Goal: Information Seeking & Learning: Learn about a topic

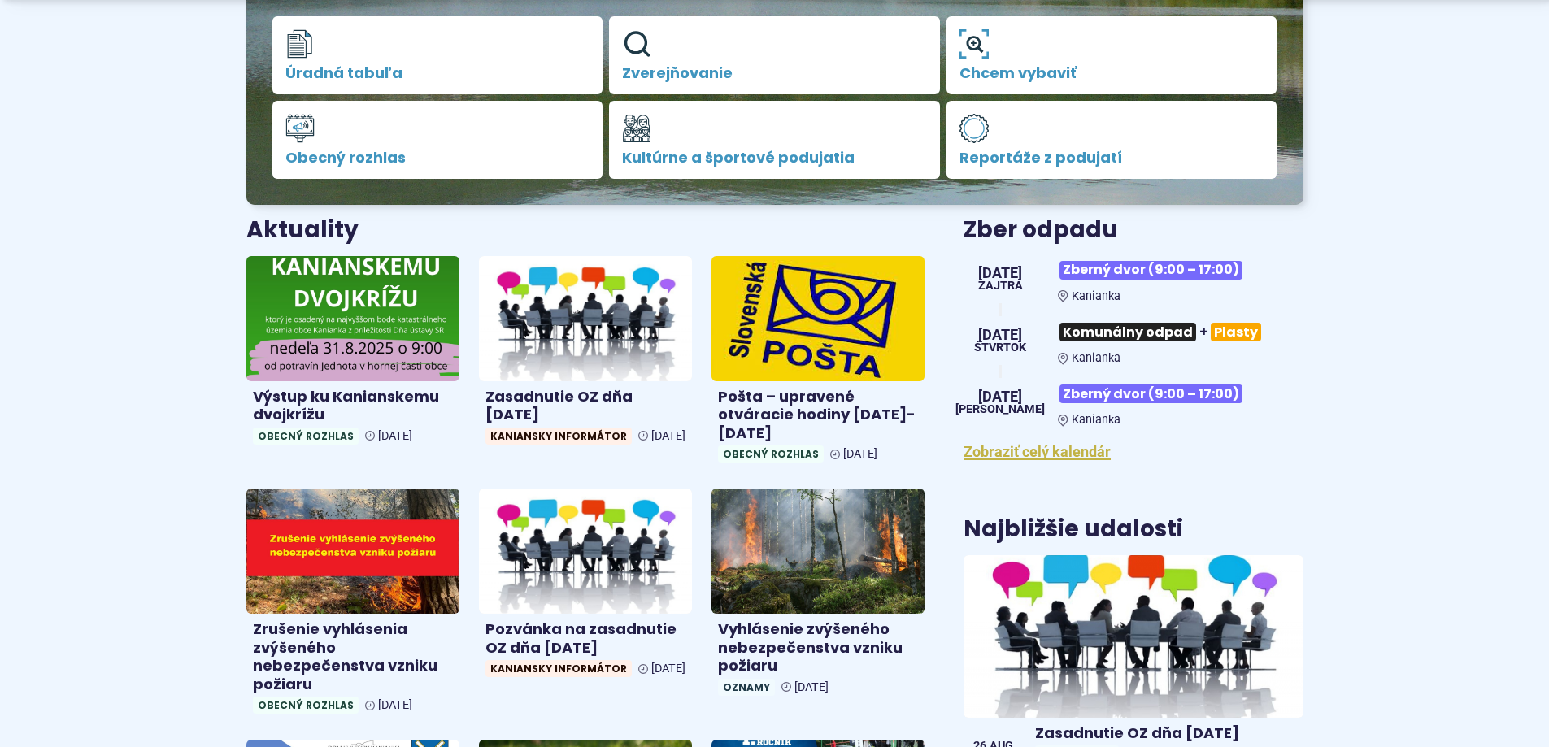
scroll to position [488, 0]
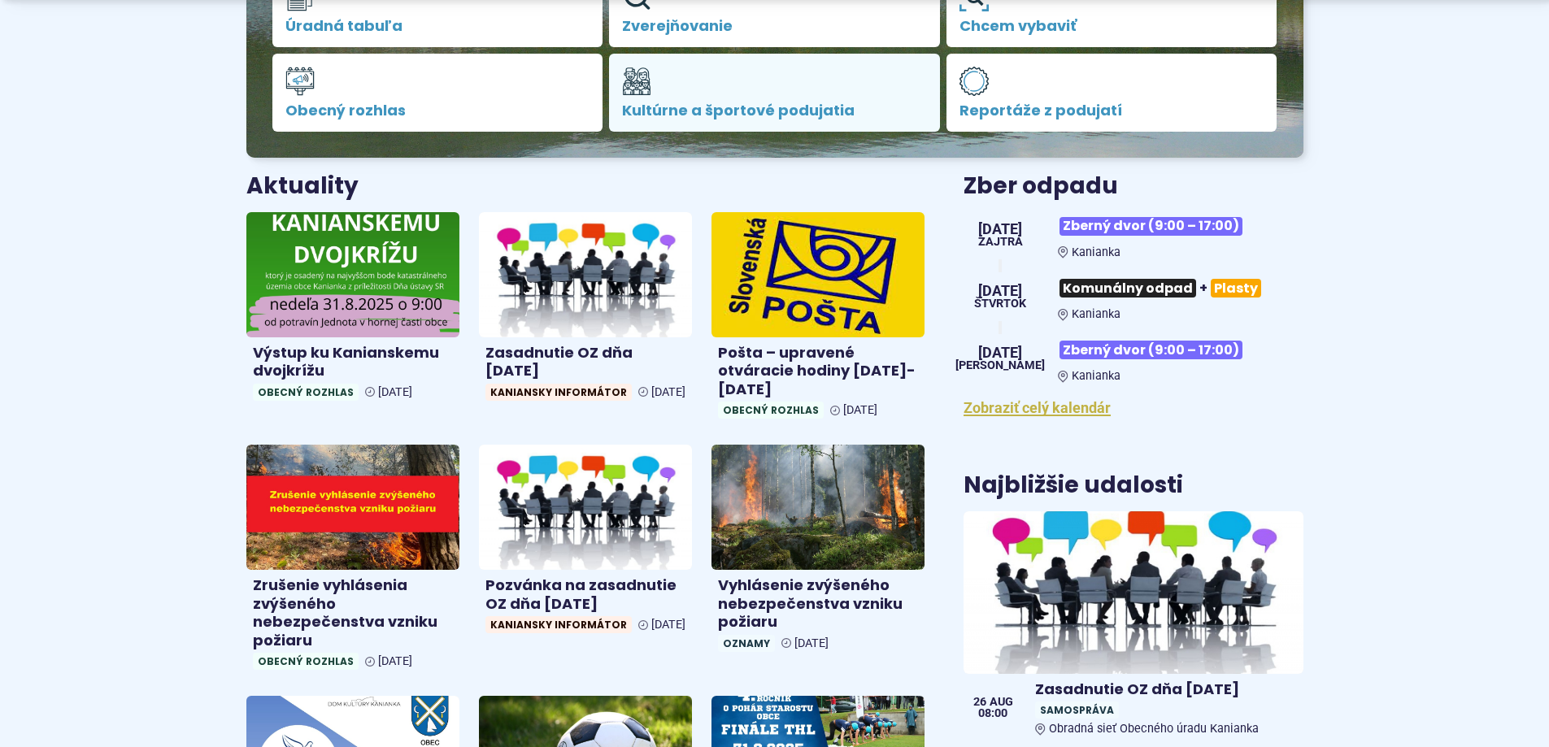
click at [712, 102] on span "Kultúrne a športové podujatia" at bounding box center [774, 110] width 305 height 16
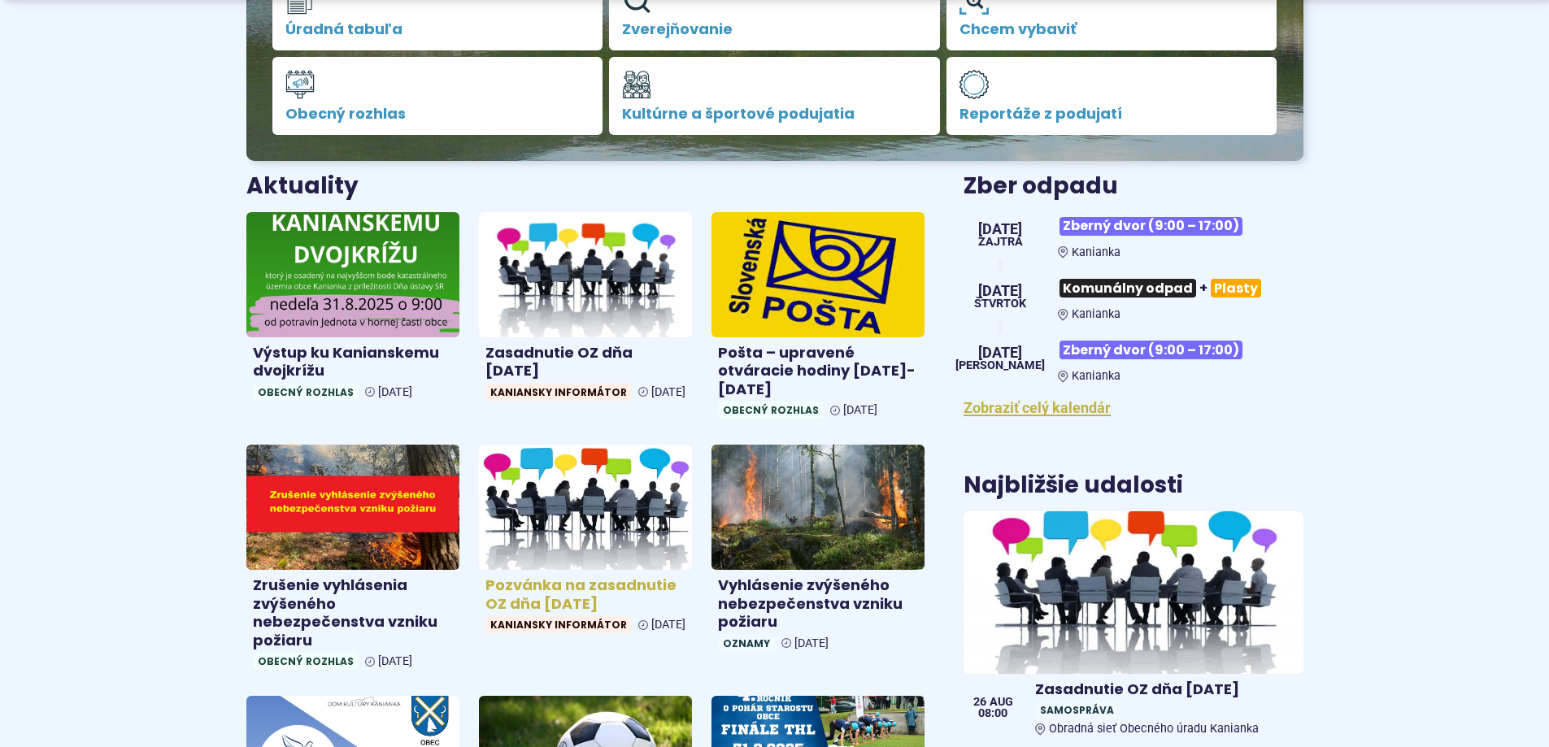
scroll to position [1138, 0]
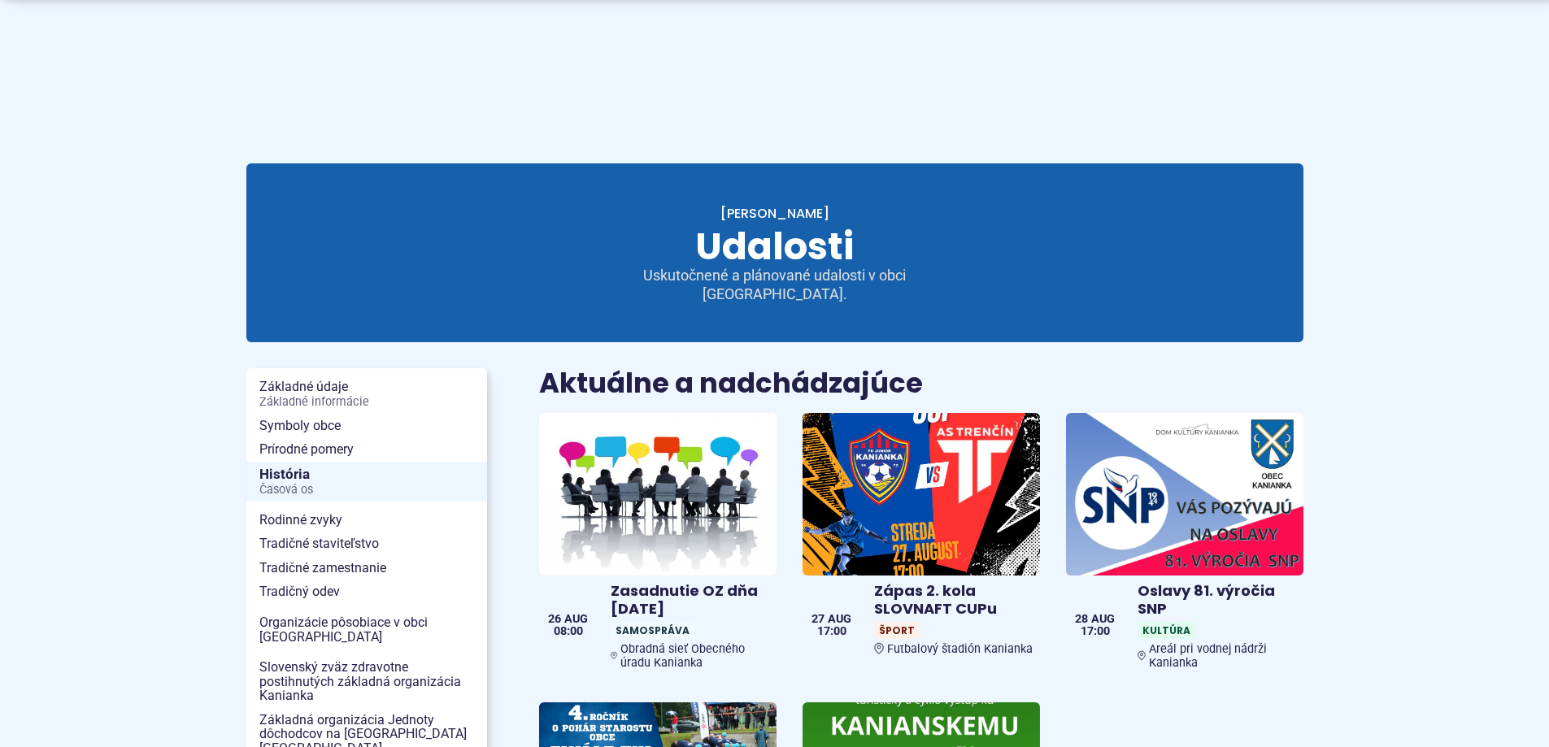
scroll to position [244, 0]
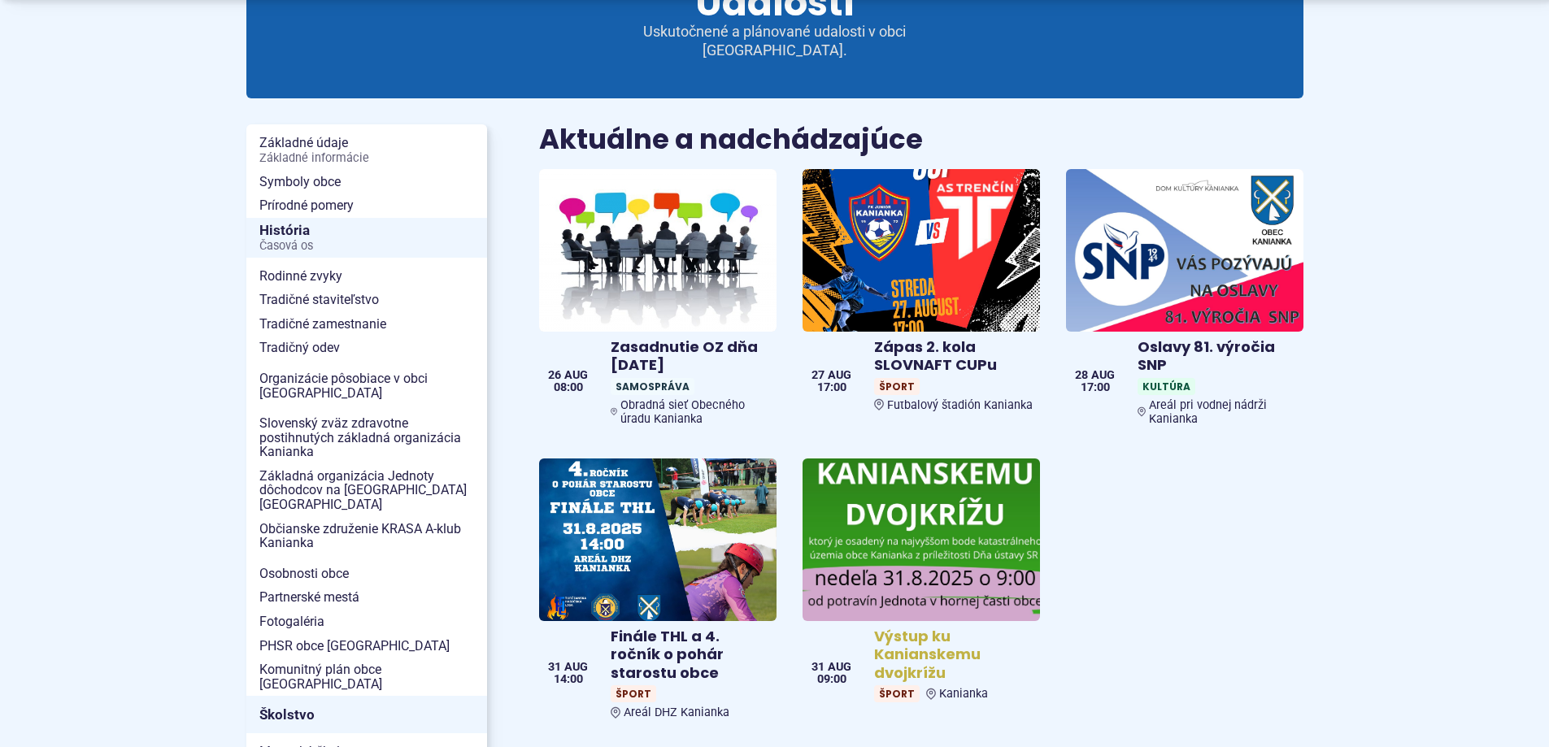
click at [919, 640] on h4 "Výstup ku Kanianskemu dvojkrížu" at bounding box center [953, 655] width 159 height 55
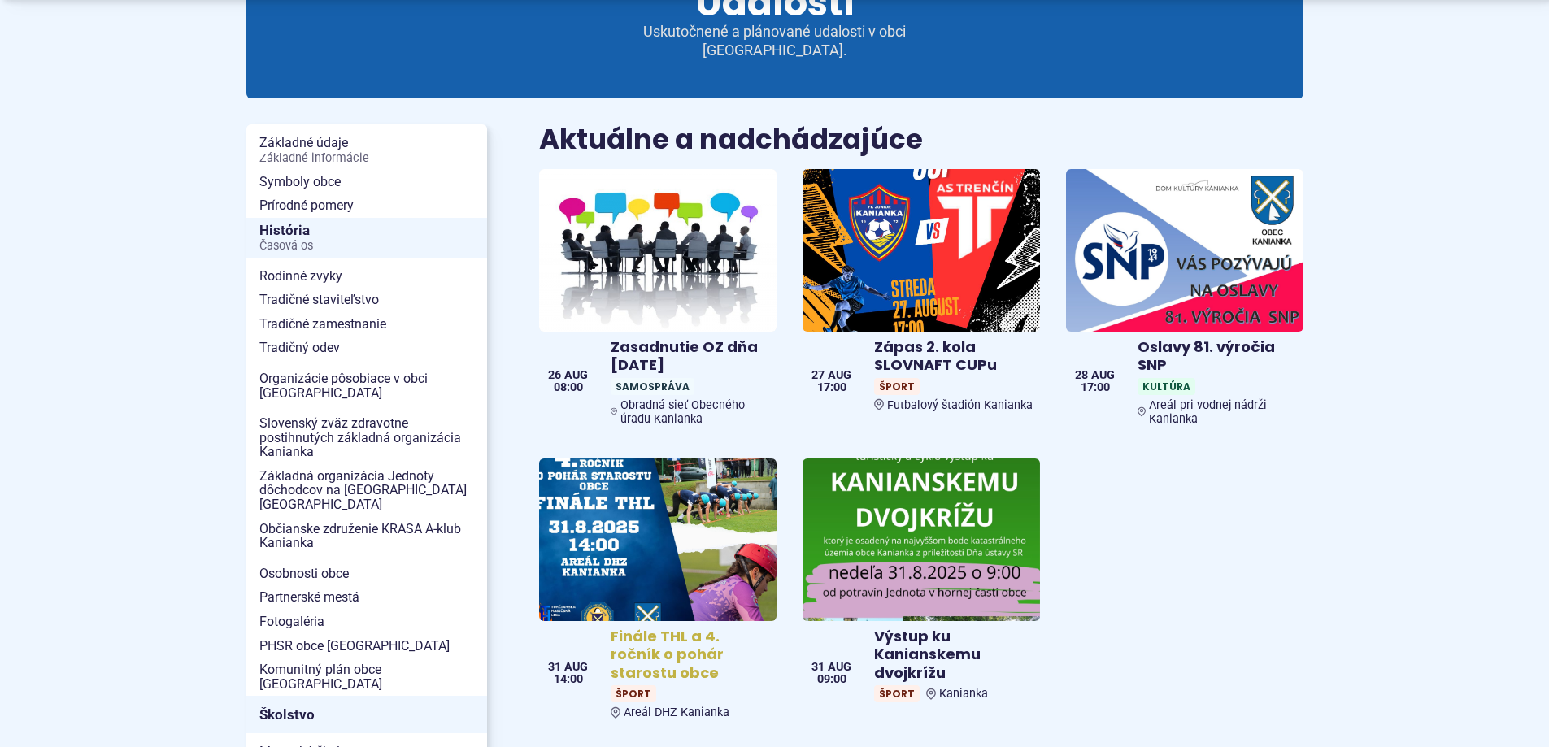
click at [659, 503] on img at bounding box center [657, 539] width 273 height 187
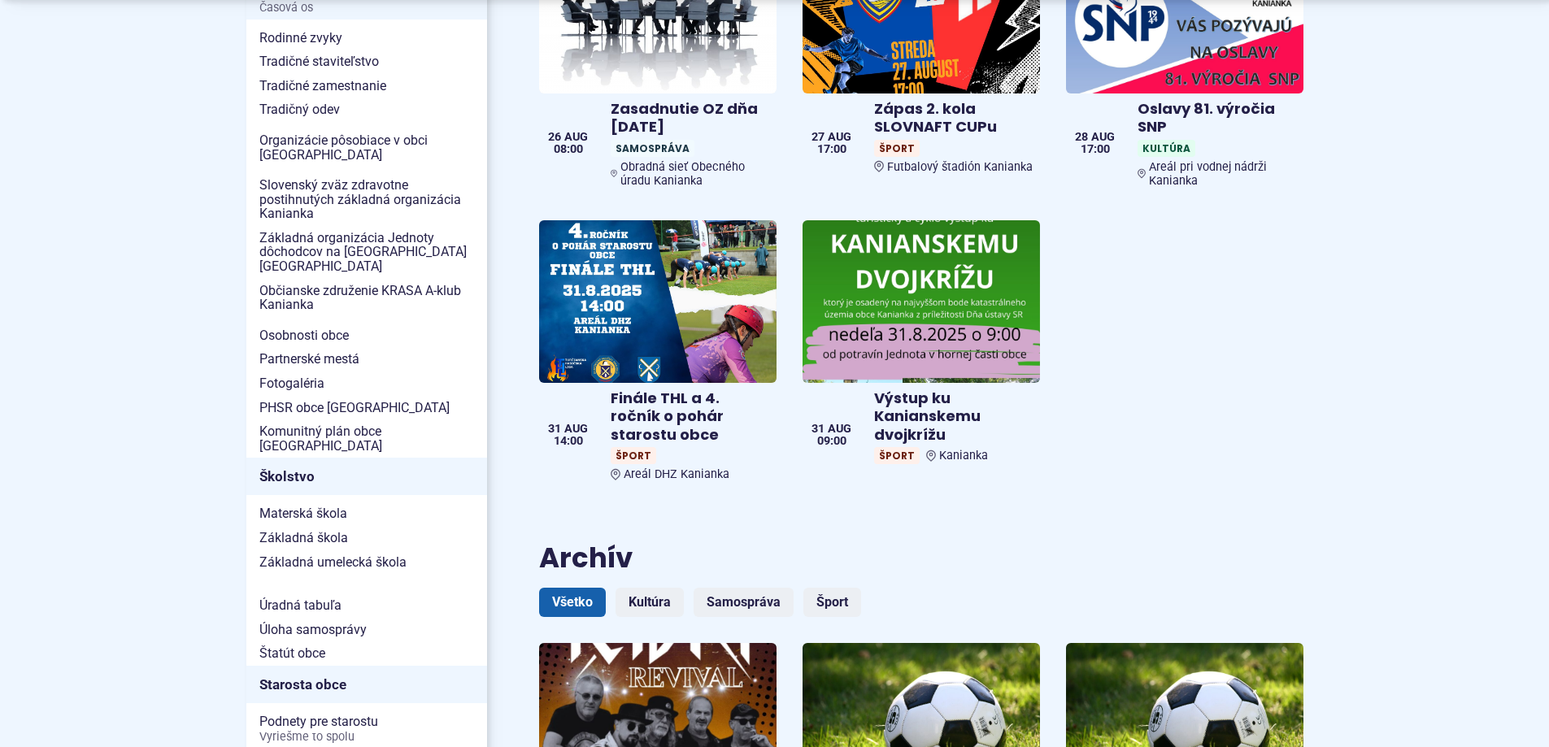
scroll to position [325, 0]
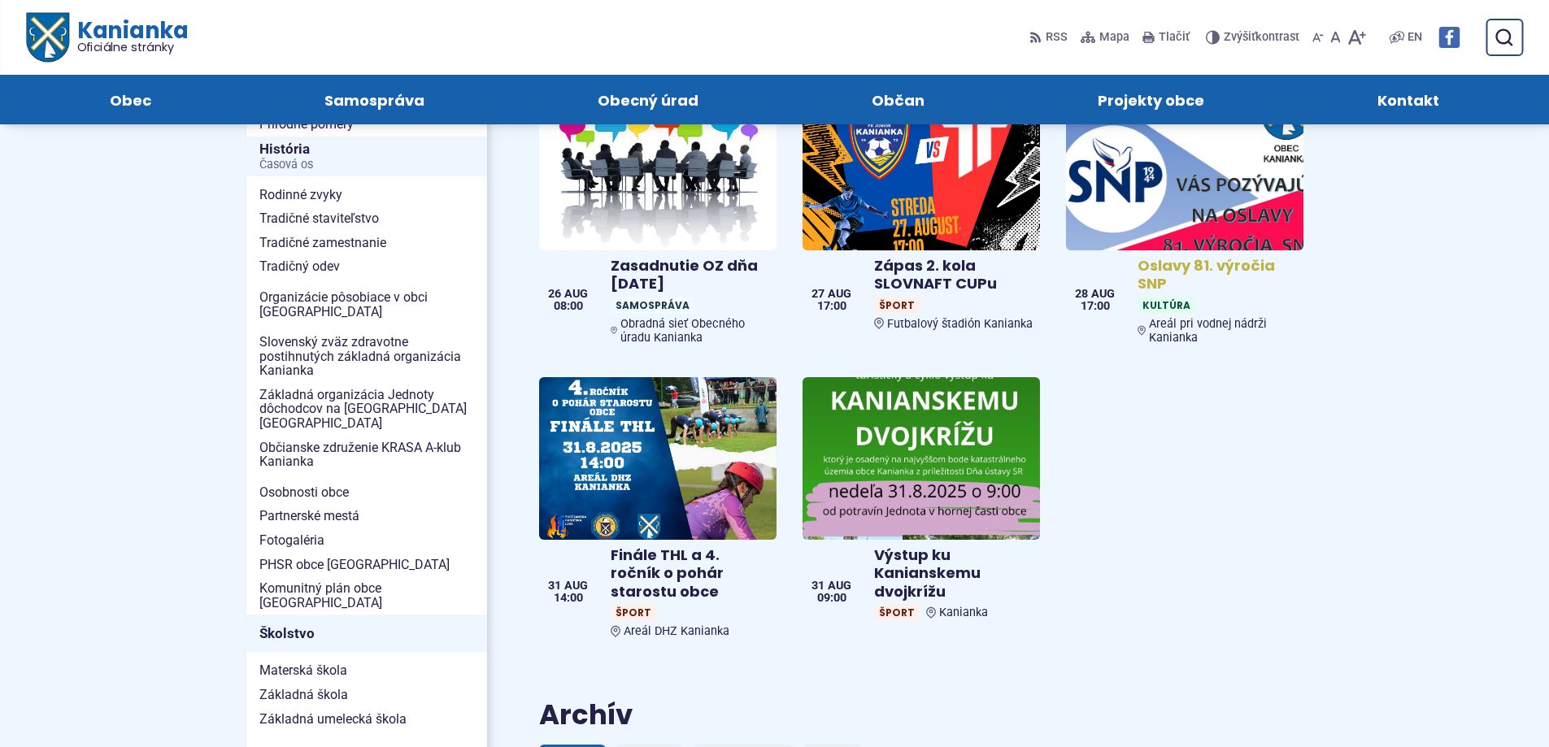
click at [1210, 184] on img at bounding box center [1184, 169] width 273 height 187
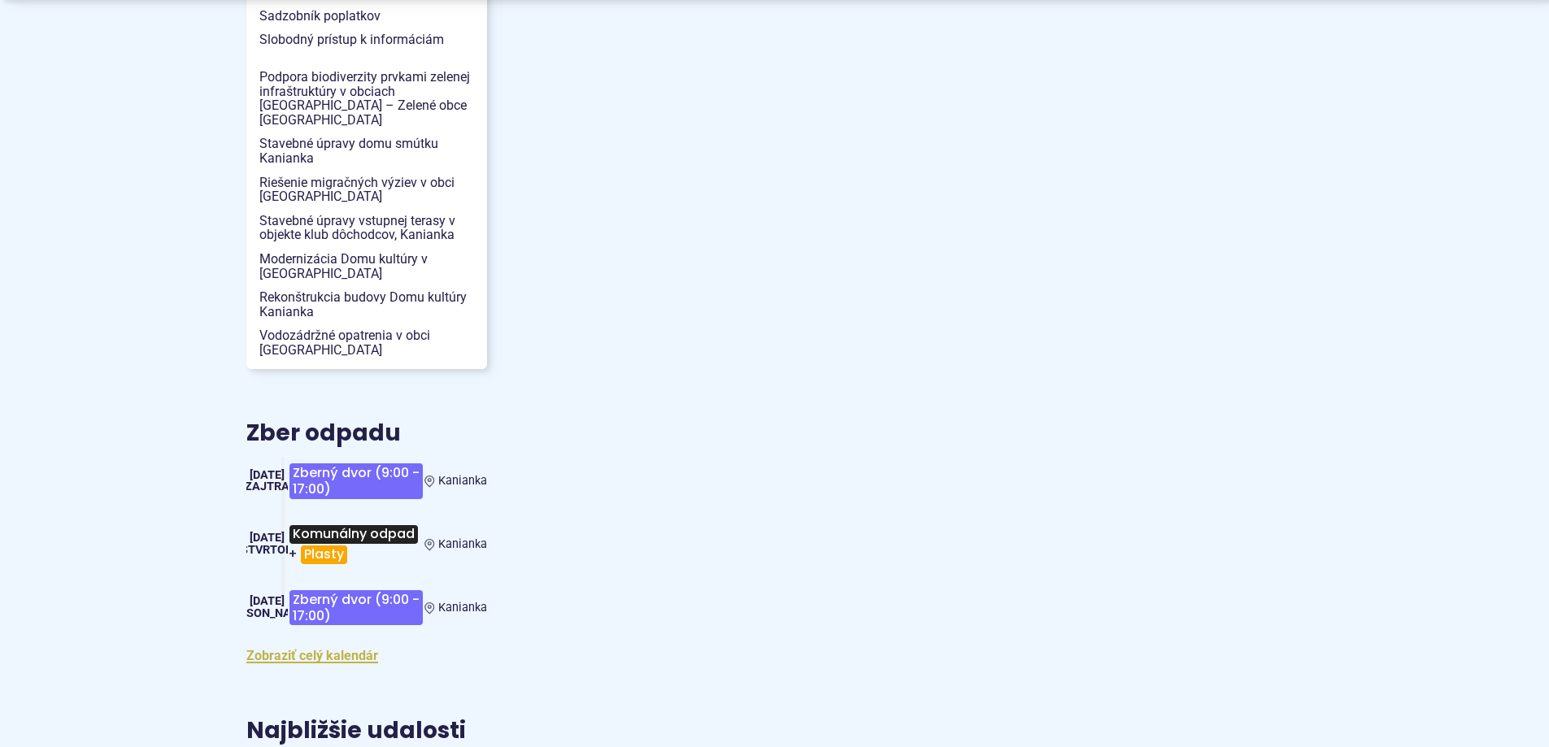
scroll to position [1870, 0]
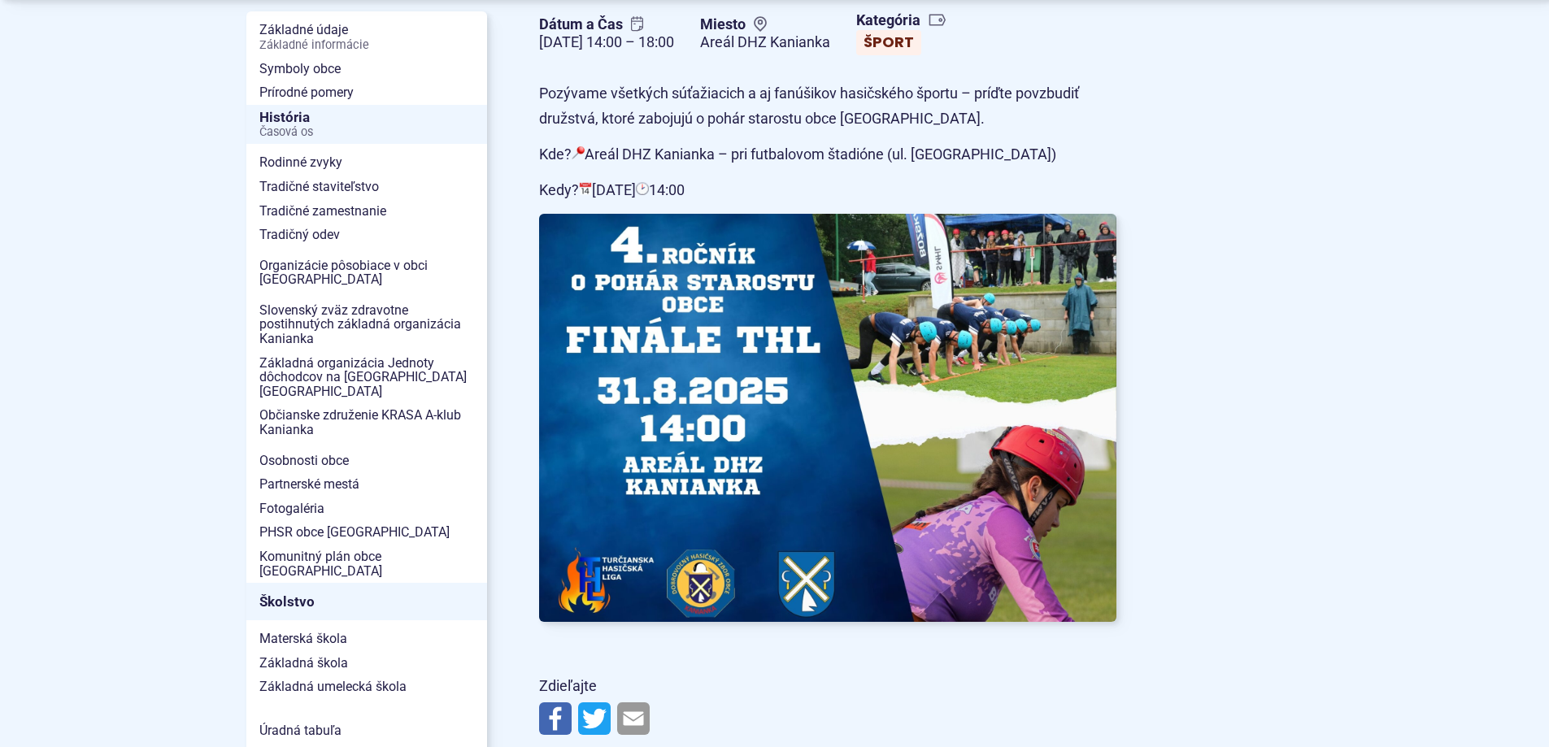
scroll to position [569, 0]
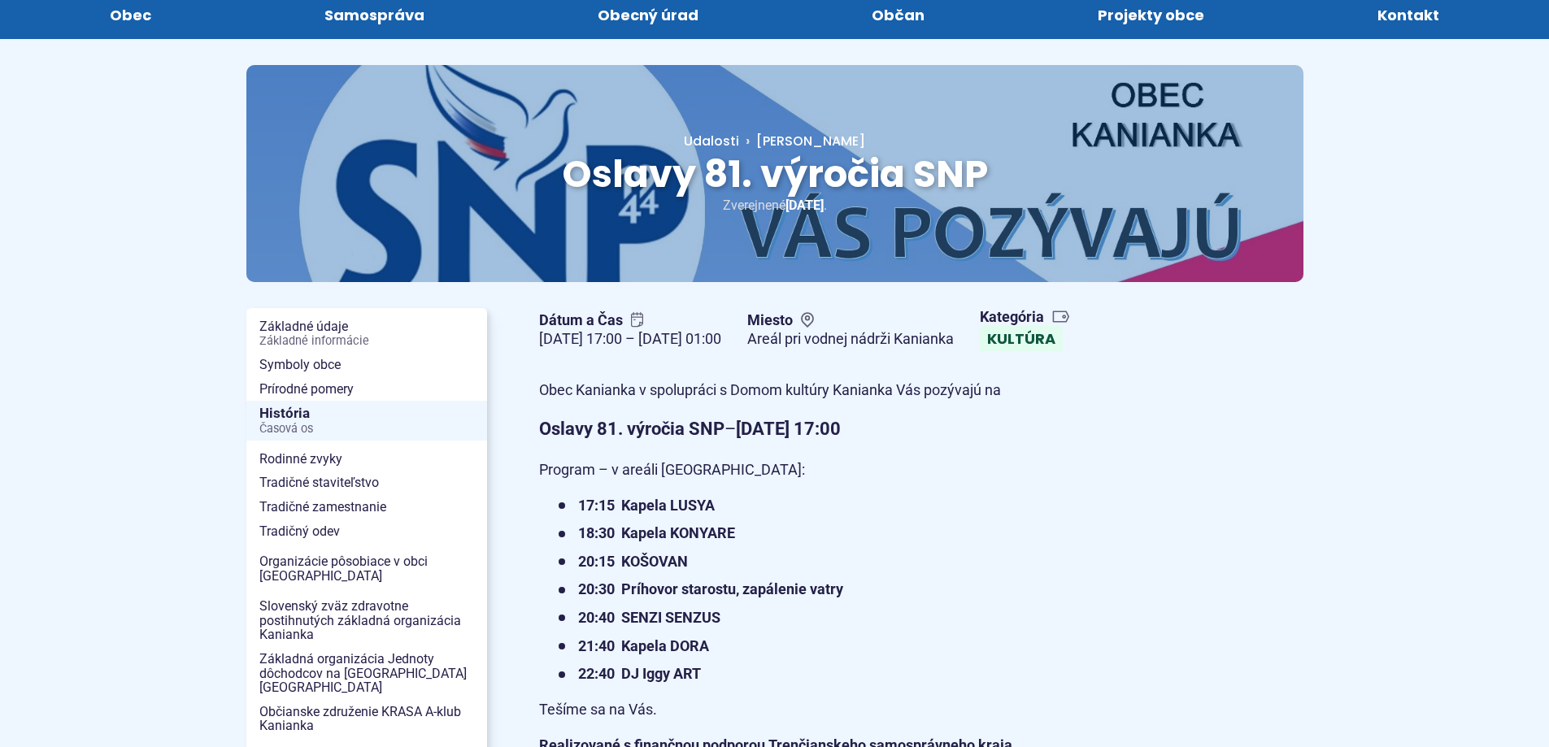
scroll to position [244, 0]
